Goal: Transaction & Acquisition: Purchase product/service

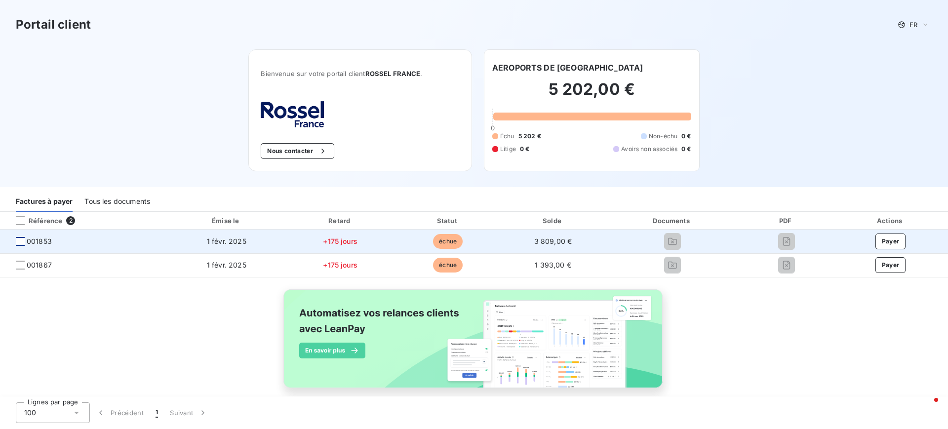
click at [20, 243] on div at bounding box center [20, 241] width 9 height 9
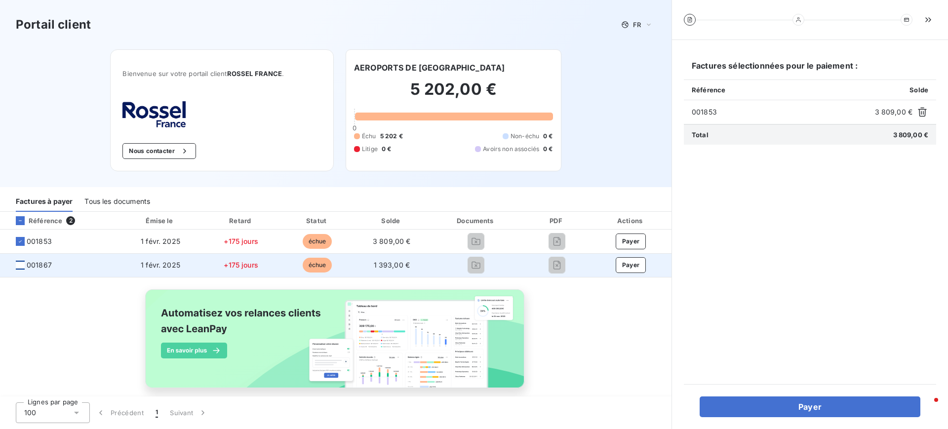
click at [23, 266] on div at bounding box center [20, 265] width 9 height 9
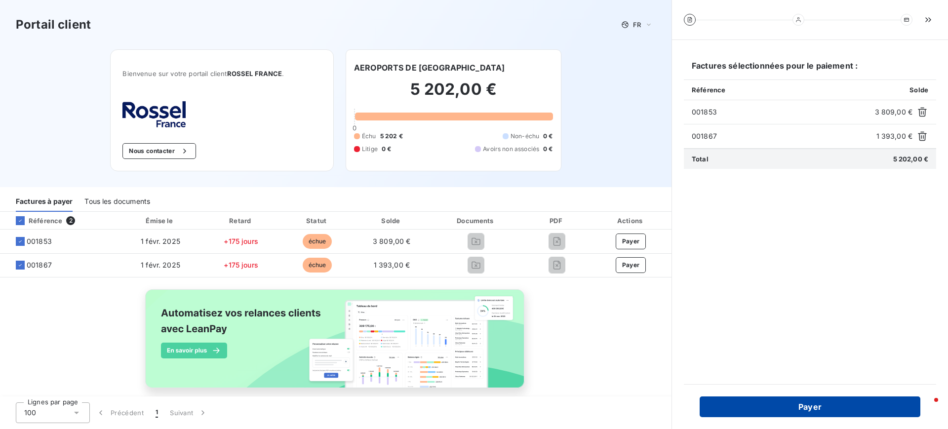
click at [831, 410] on button "Payer" at bounding box center [809, 406] width 221 height 21
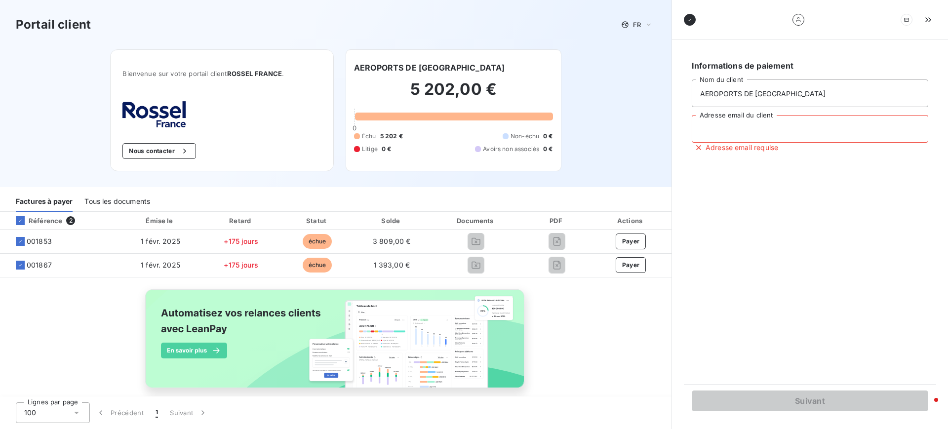
click at [795, 124] on input "Adresse email du client" at bounding box center [809, 129] width 236 height 28
type input "[PERSON_NAME][EMAIL_ADDRESS][DOMAIN_NAME]"
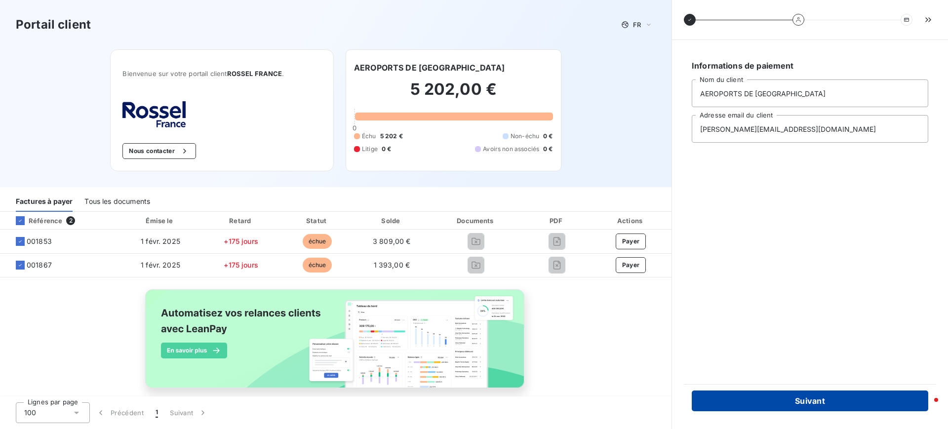
click at [806, 397] on button "Suivant" at bounding box center [809, 400] width 236 height 21
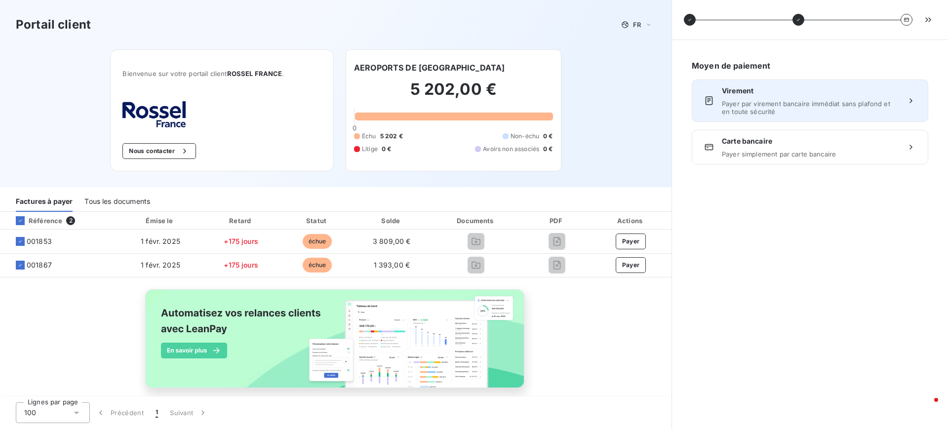
click at [781, 96] on div "Virement Payer par virement bancaire immédiat sans plafond et en toute sécurité" at bounding box center [810, 101] width 176 height 30
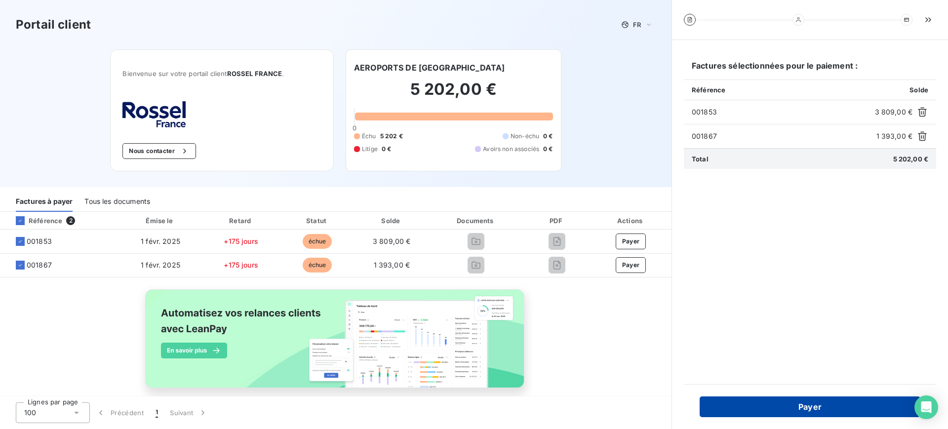
click at [832, 400] on button "Payer" at bounding box center [809, 406] width 221 height 21
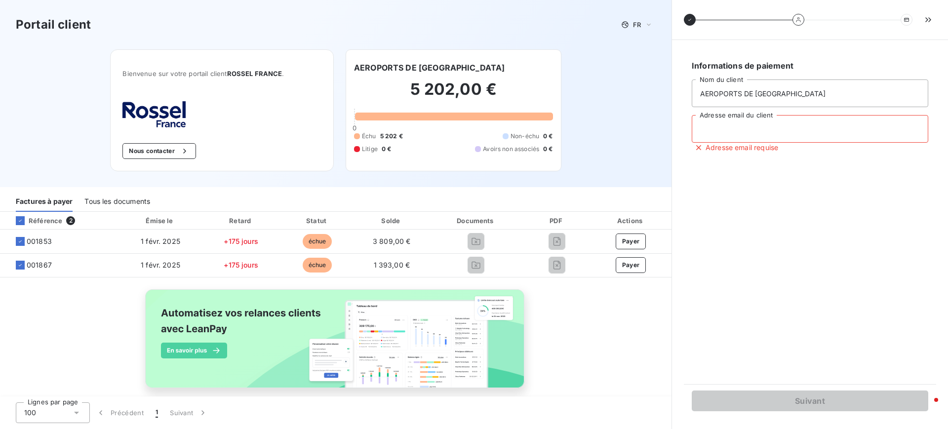
click at [776, 128] on input "Adresse email du client" at bounding box center [809, 129] width 236 height 28
type input "[PERSON_NAME][EMAIL_ADDRESS][DOMAIN_NAME]"
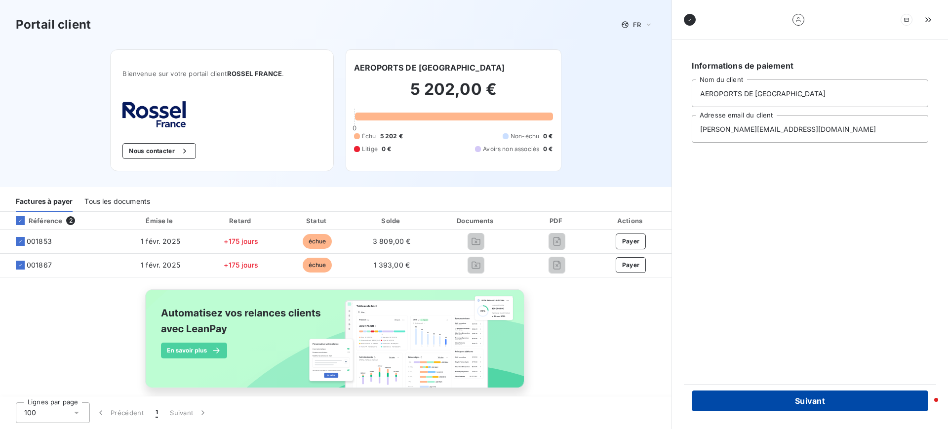
click at [828, 400] on button "Suivant" at bounding box center [809, 400] width 236 height 21
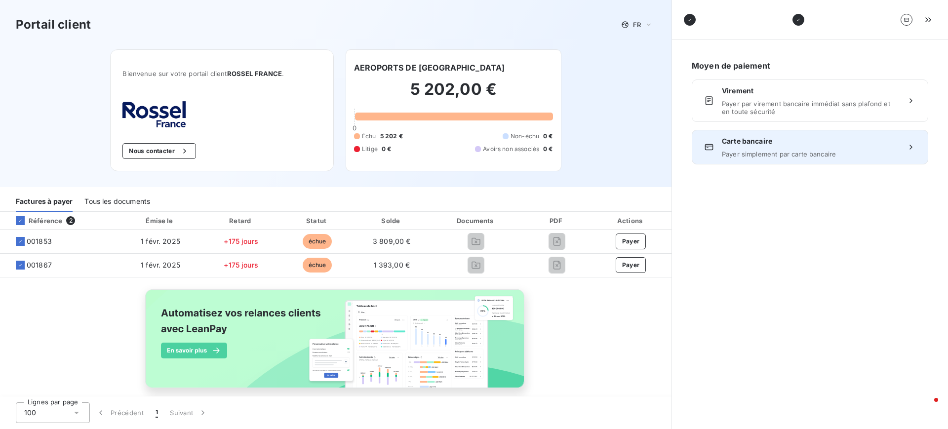
click at [808, 148] on div "Carte bancaire Payer simplement par carte bancaire" at bounding box center [810, 147] width 176 height 22
